Goal: Book appointment/travel/reservation

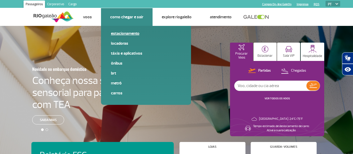
click at [113, 32] on link "Estacionamento" at bounding box center [146, 34] width 70 height 6
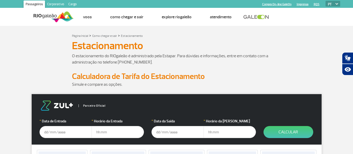
drag, startPoint x: 258, startPoint y: 66, endPoint x: 181, endPoint y: 80, distance: 78.1
click at [252, 67] on p at bounding box center [176, 68] width 209 height 6
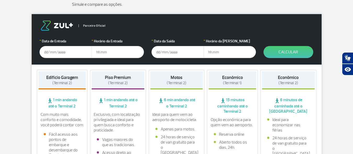
click at [48, 54] on input "text" at bounding box center [65, 52] width 52 height 12
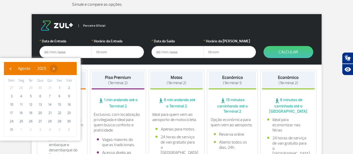
click at [57, 69] on span "›" at bounding box center [54, 69] width 8 height 8
click at [45, 53] on input "text" at bounding box center [65, 52] width 52 height 12
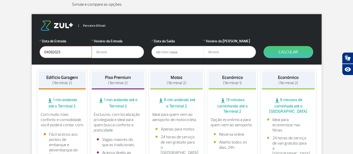
type input "[DATE]"
click at [100, 51] on input "text" at bounding box center [117, 52] width 52 height 12
type input "10:00"
drag, startPoint x: 158, startPoint y: 51, endPoint x: 158, endPoint y: 49, distance: 2.9
click at [158, 52] on input "text" at bounding box center [177, 52] width 52 height 12
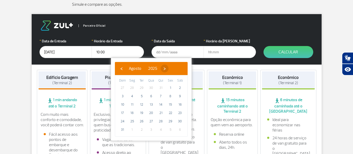
click at [168, 70] on span "›" at bounding box center [164, 69] width 8 height 8
click at [133, 104] on span "15" at bounding box center [132, 104] width 8 height 8
type input "[DATE]"
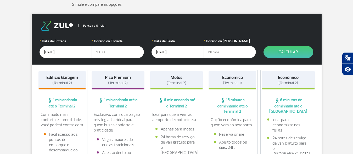
click at [209, 52] on input "text" at bounding box center [229, 52] width 52 height 12
type input "7"
type input "07:00"
click at [284, 50] on button "Calcular" at bounding box center [288, 52] width 50 height 12
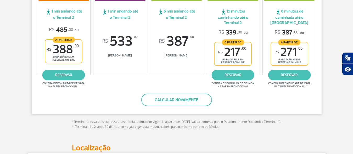
scroll to position [213, 0]
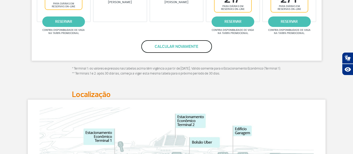
click at [179, 45] on button "Calcular novamente" at bounding box center [176, 46] width 71 height 13
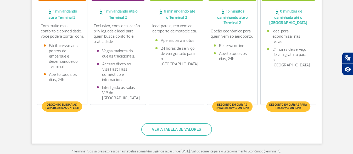
scroll to position [89, 0]
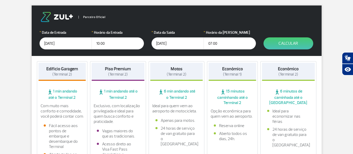
click at [208, 43] on input "07:00" at bounding box center [229, 43] width 52 height 12
type input "08:00"
click at [290, 41] on button "Calcular" at bounding box center [288, 43] width 50 height 12
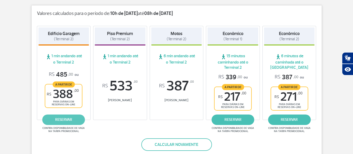
click at [65, 120] on link "reservar" at bounding box center [63, 119] width 43 height 10
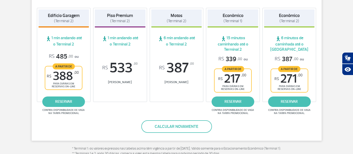
scroll to position [187, 0]
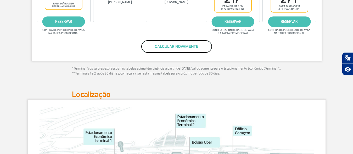
click at [171, 47] on button "Calcular novamente" at bounding box center [176, 46] width 71 height 13
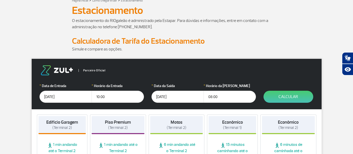
scroll to position [0, 0]
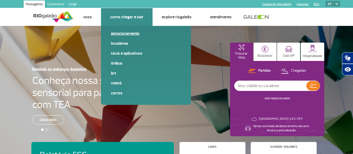
click at [121, 31] on link "Estacionamento" at bounding box center [146, 34] width 70 height 6
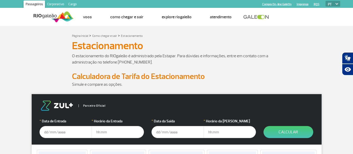
click at [50, 131] on input "text" at bounding box center [65, 132] width 52 height 12
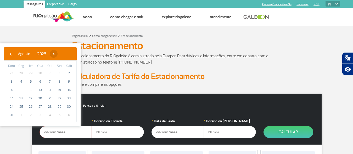
click at [57, 55] on span "›" at bounding box center [54, 54] width 8 height 8
click at [51, 73] on span "4" at bounding box center [50, 73] width 8 height 8
type input "[DATE]"
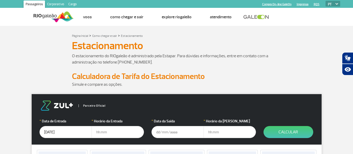
drag, startPoint x: 96, startPoint y: 130, endPoint x: 108, endPoint y: 126, distance: 12.5
click at [96, 130] on input "text" at bounding box center [117, 132] width 52 height 12
type input "10:00"
click at [165, 133] on input "text" at bounding box center [177, 132] width 52 height 12
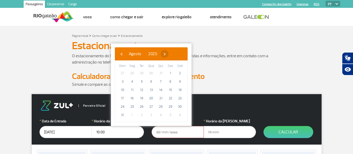
click at [168, 54] on span "›" at bounding box center [164, 54] width 8 height 8
click at [131, 89] on span "15" at bounding box center [132, 90] width 8 height 8
type input "[DATE]"
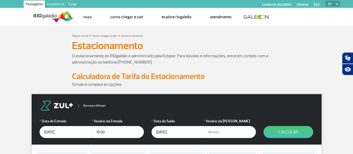
click at [214, 132] on input "text" at bounding box center [229, 132] width 52 height 12
type input "08:00"
click at [293, 130] on button "Calcular" at bounding box center [288, 132] width 50 height 12
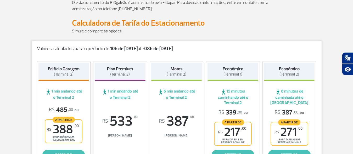
scroll to position [133, 0]
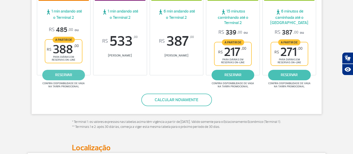
click at [61, 74] on link "reservar" at bounding box center [63, 75] width 43 height 10
